Goal: Navigation & Orientation: Find specific page/section

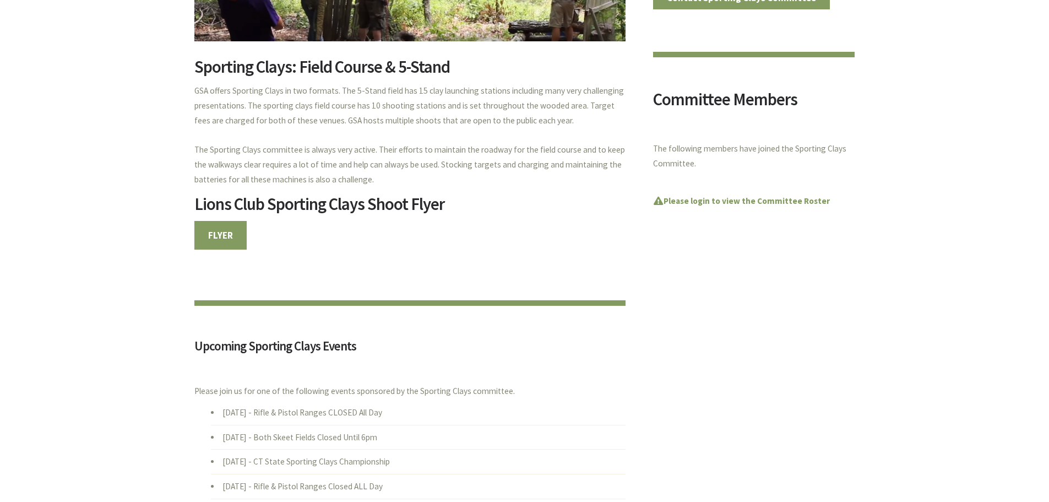
scroll to position [275, 0]
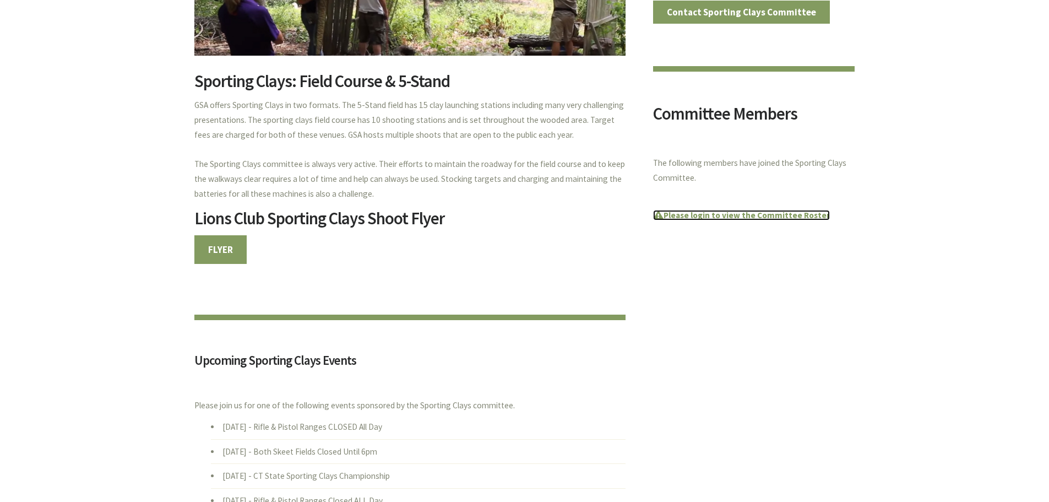
click at [698, 213] on strong "Please login to view the Committee Roster" at bounding box center [741, 215] width 177 height 10
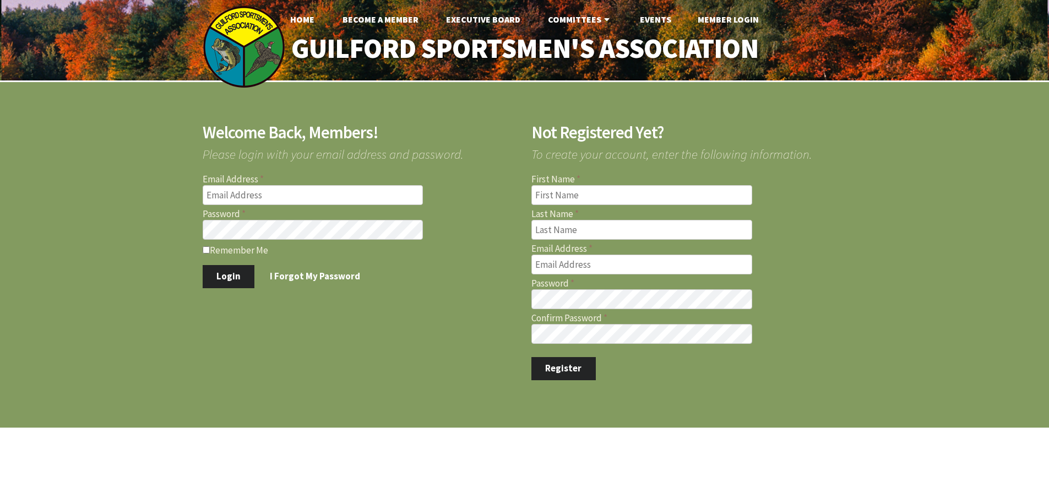
type input "[PERSON_NAME][EMAIL_ADDRESS][PERSON_NAME][DOMAIN_NAME]"
click at [204, 247] on input "Remember Me" at bounding box center [206, 249] width 7 height 7
checkbox input "true"
click at [228, 278] on button "Login" at bounding box center [229, 276] width 52 height 23
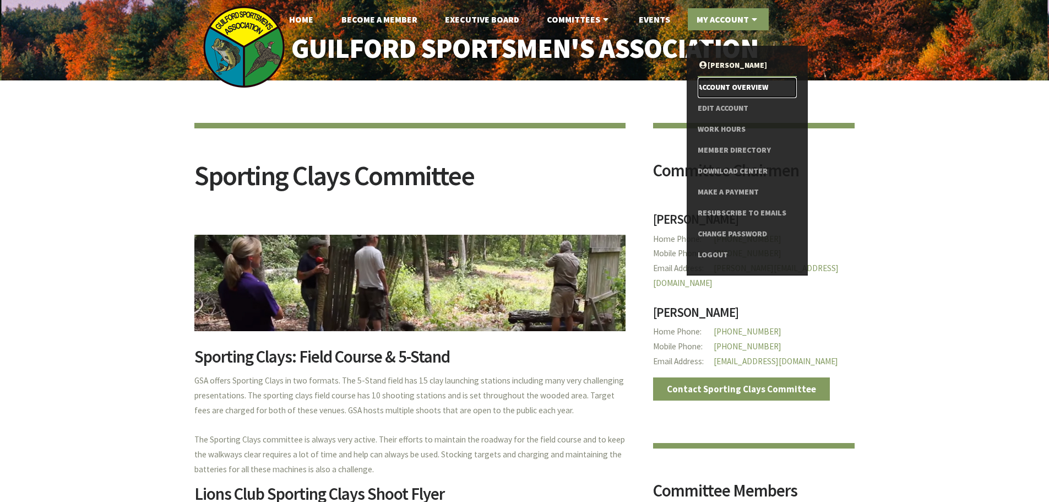
click at [713, 80] on link "Account Overview" at bounding box center [747, 87] width 99 height 21
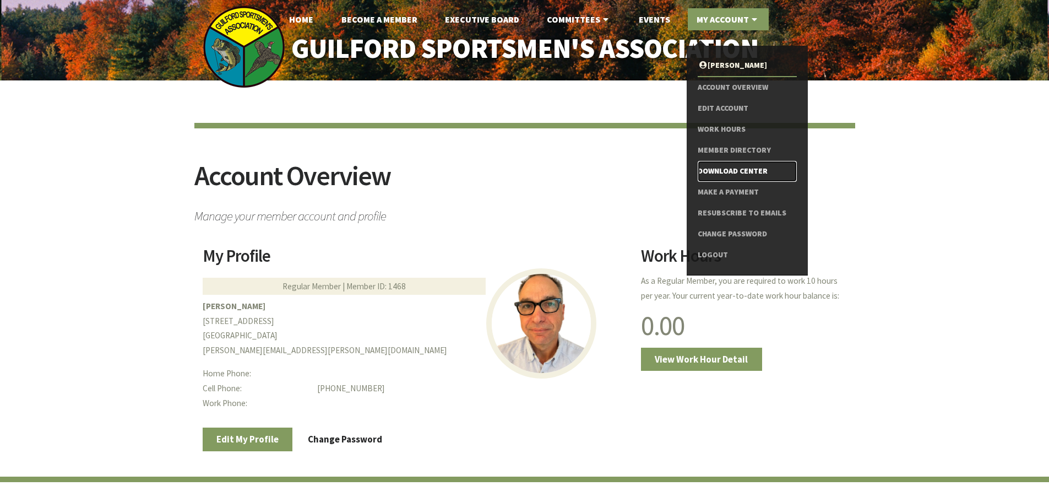
click at [710, 168] on link "Download Center" at bounding box center [747, 171] width 99 height 21
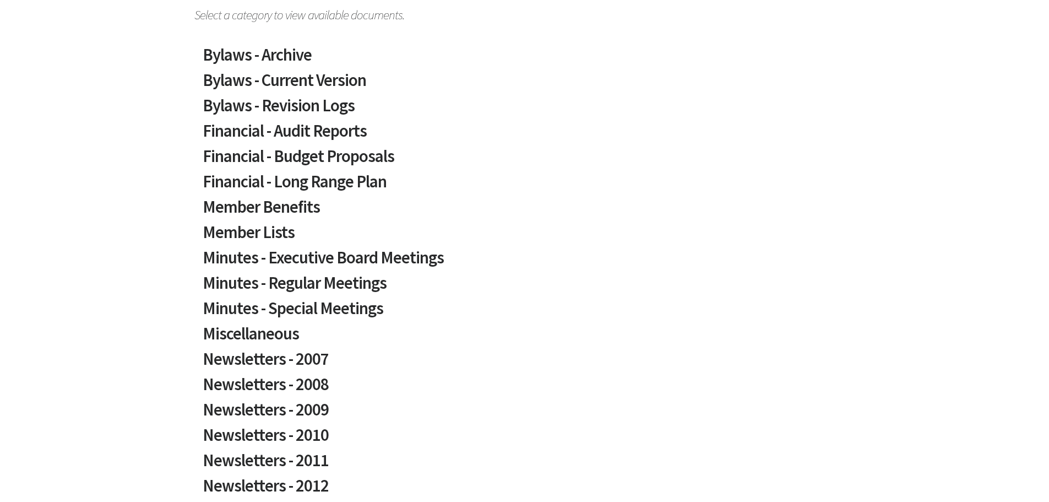
scroll to position [220, 0]
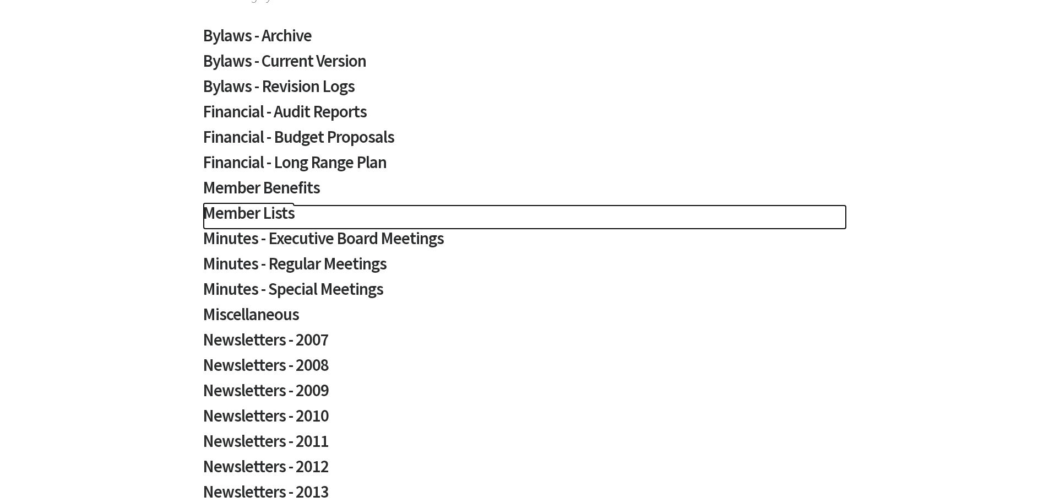
click at [226, 216] on h2 "Member Lists" at bounding box center [525, 216] width 644 height 25
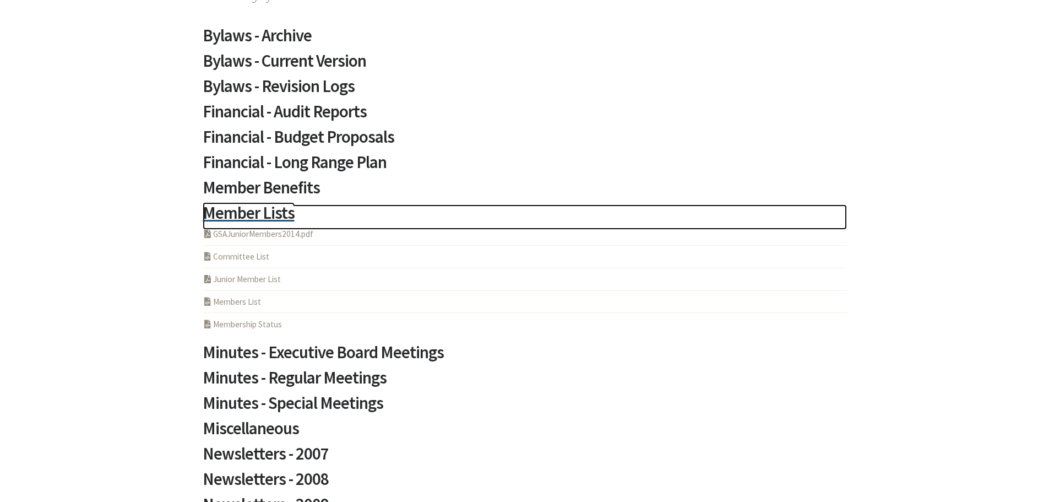
scroll to position [0, 0]
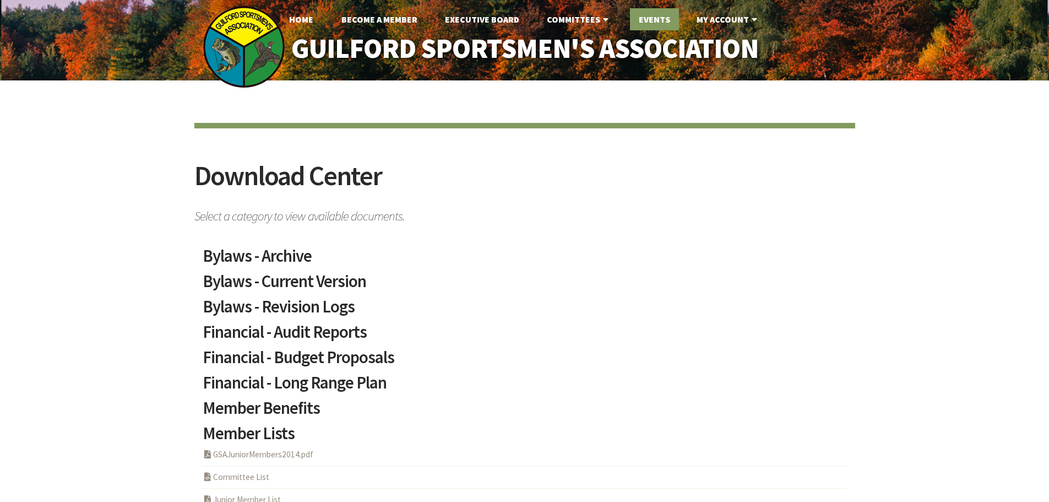
click at [653, 30] on link "Events" at bounding box center [654, 19] width 49 height 22
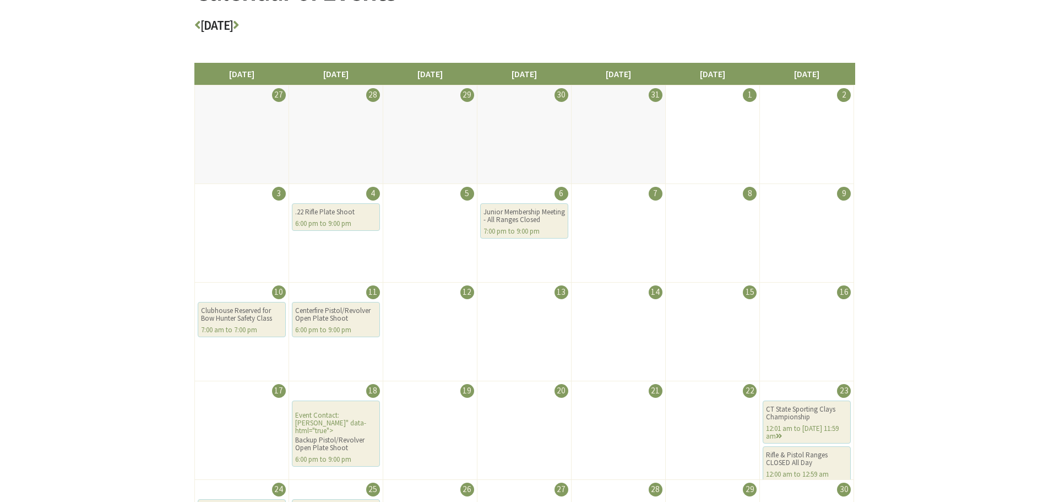
scroll to position [165, 0]
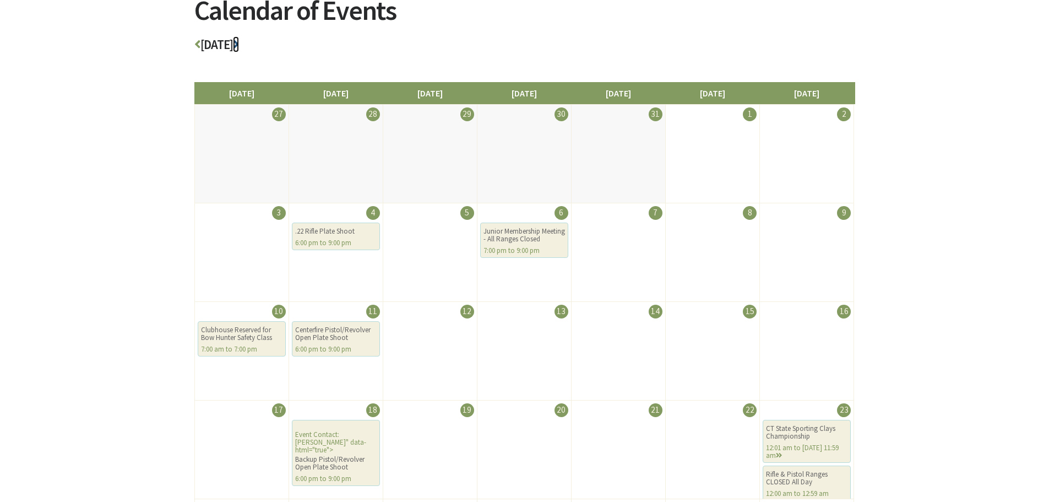
click at [239, 46] on icon at bounding box center [236, 44] width 6 height 13
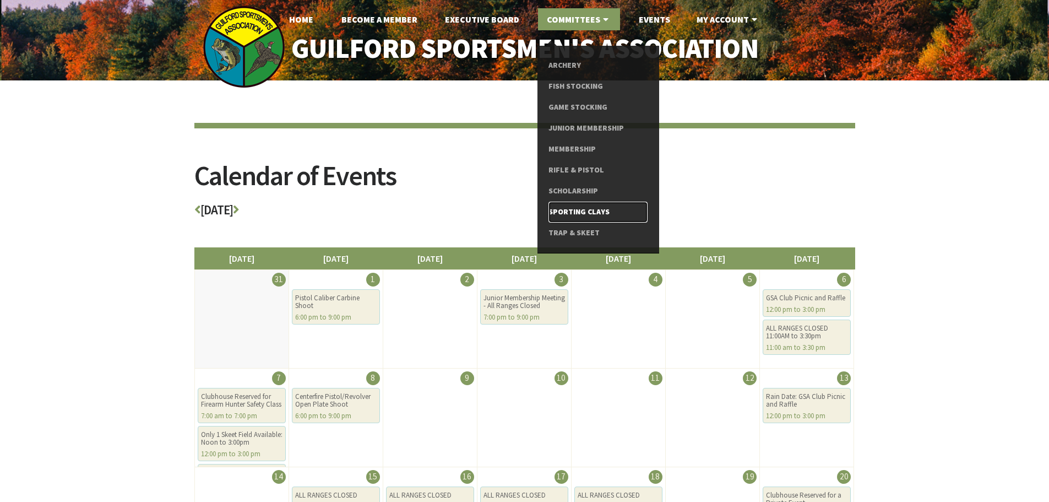
click at [567, 210] on link "Sporting Clays" at bounding box center [597, 212] width 99 height 21
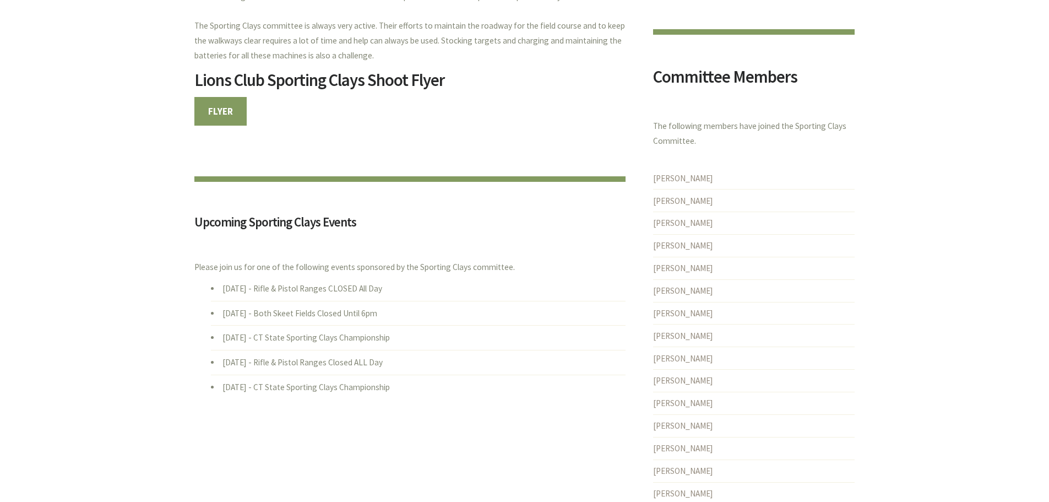
scroll to position [441, 0]
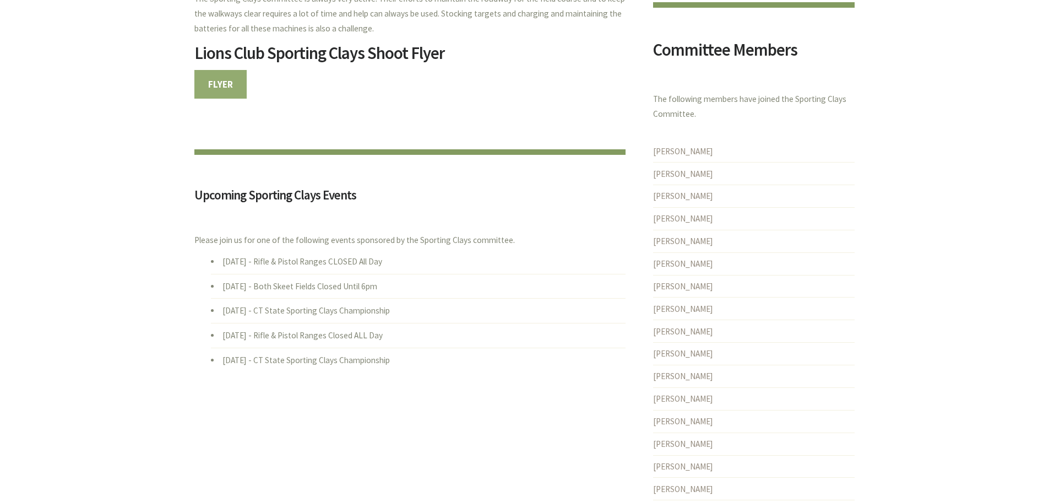
click at [206, 92] on link "FLYER" at bounding box center [220, 84] width 53 height 29
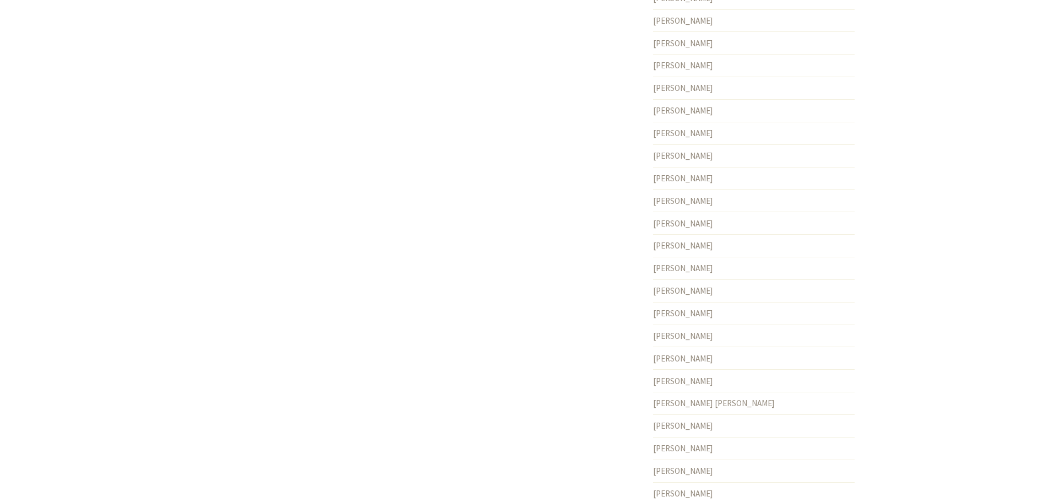
scroll to position [2368, 0]
click at [691, 401] on link "Michael Maselli" at bounding box center [683, 406] width 60 height 10
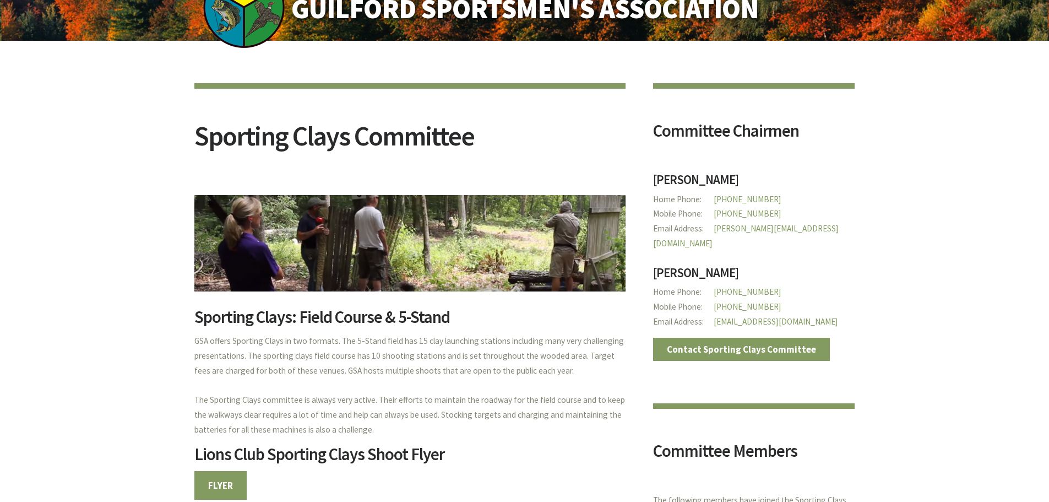
scroll to position [0, 0]
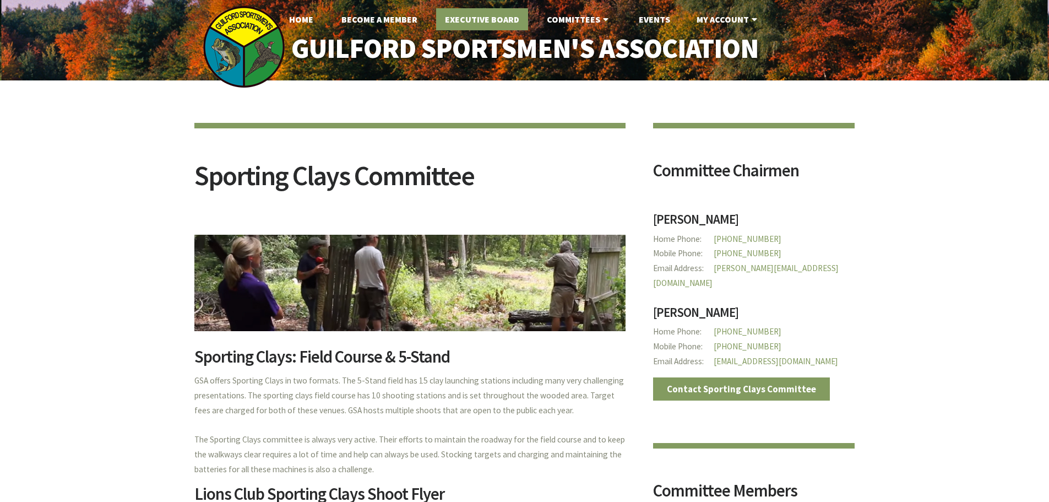
click at [513, 15] on link "Executive Board" at bounding box center [482, 19] width 92 height 22
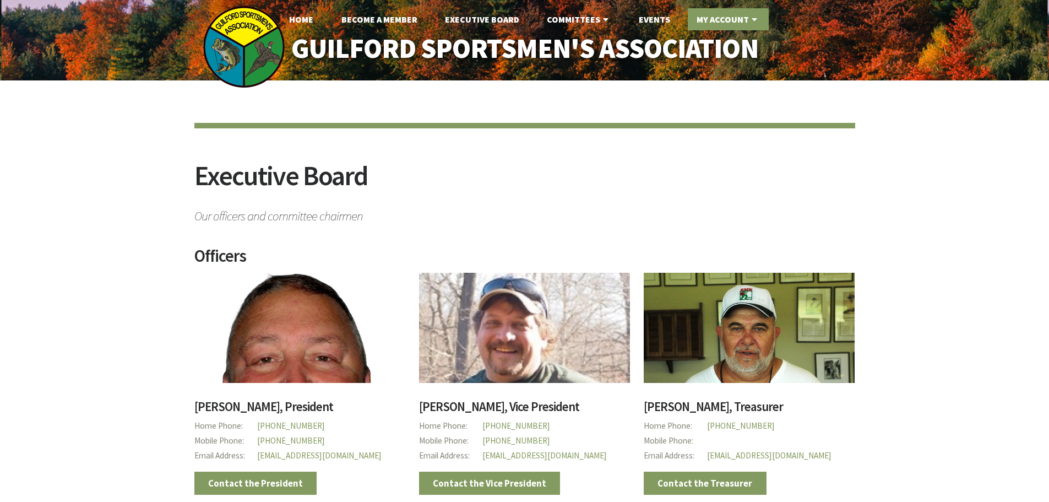
click at [715, 21] on link "My Account" at bounding box center [728, 19] width 81 height 22
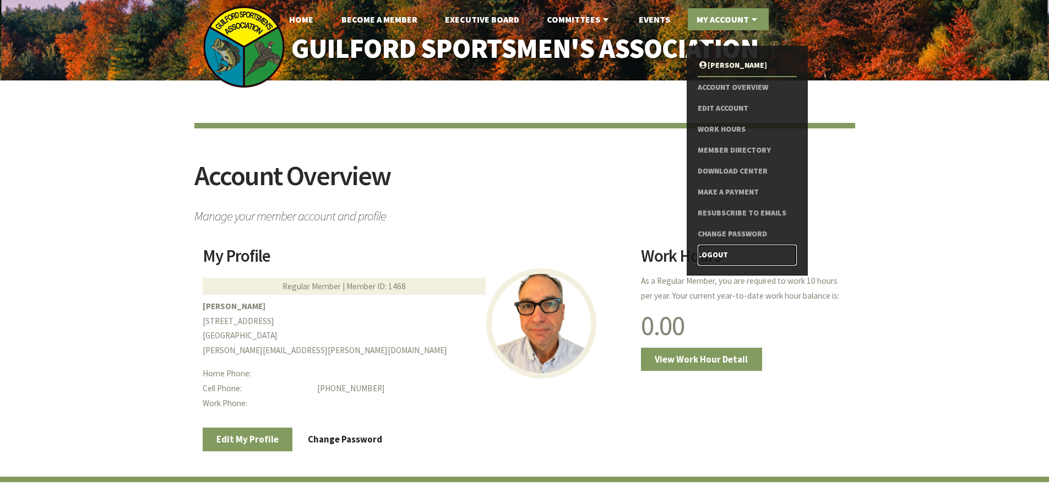
click at [717, 259] on link "Logout" at bounding box center [747, 254] width 99 height 21
